Goal: Find specific page/section: Find specific page/section

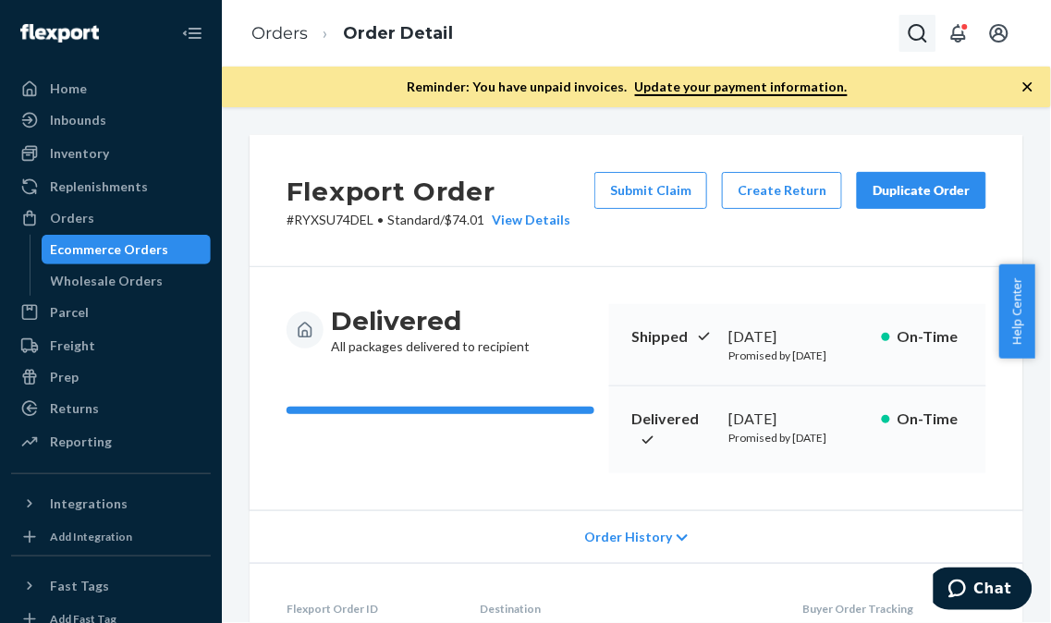
click at [922, 39] on icon "Open Search Box" at bounding box center [918, 33] width 18 height 18
click at [788, 40] on input "Search Input" at bounding box center [828, 34] width 152 height 24
click at [285, 28] on link "Orders" at bounding box center [279, 33] width 56 height 20
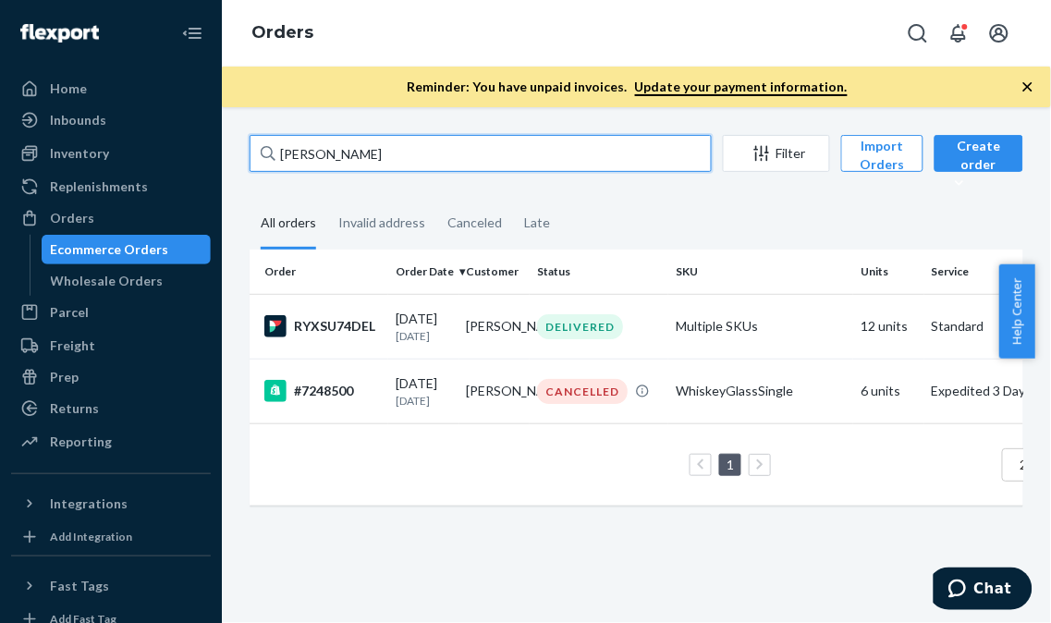
click at [448, 145] on input "[PERSON_NAME]" at bounding box center [481, 153] width 462 height 37
click at [448, 144] on input "[PERSON_NAME]" at bounding box center [481, 153] width 462 height 37
paste input "[PERSON_NAME]"
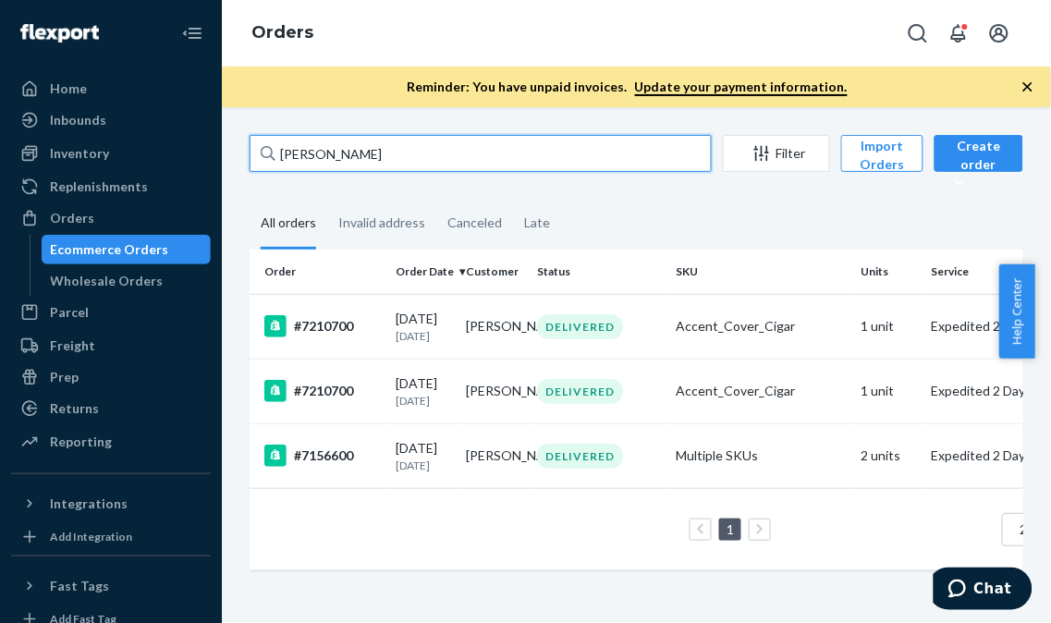
type input "[PERSON_NAME]"
